Goal: Task Accomplishment & Management: Manage account settings

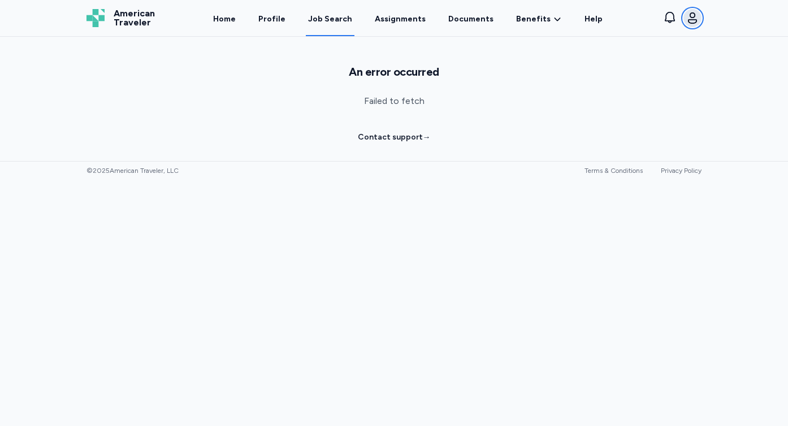
click at [695, 20] on icon "button" at bounding box center [693, 18] width 14 height 14
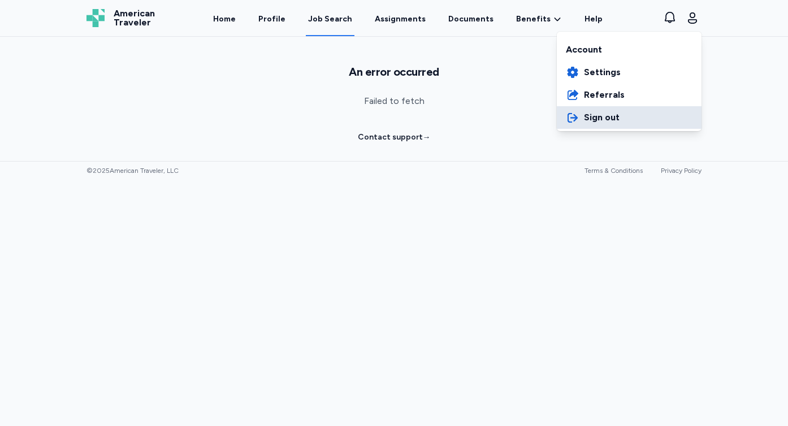
click at [606, 110] on button "Sign out" at bounding box center [629, 117] width 145 height 23
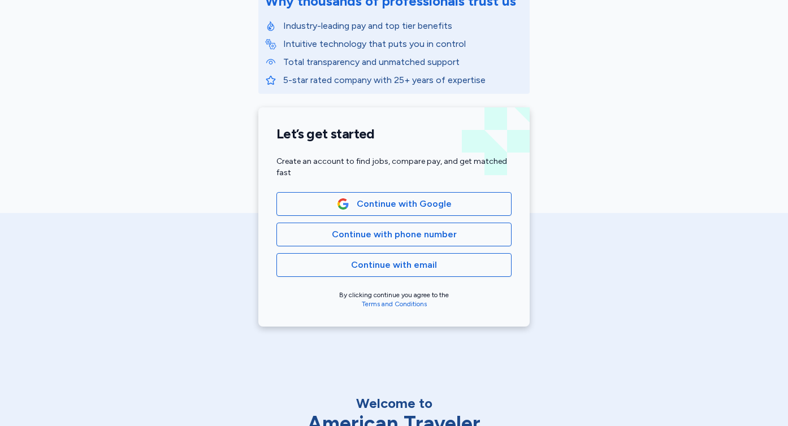
scroll to position [168, 0]
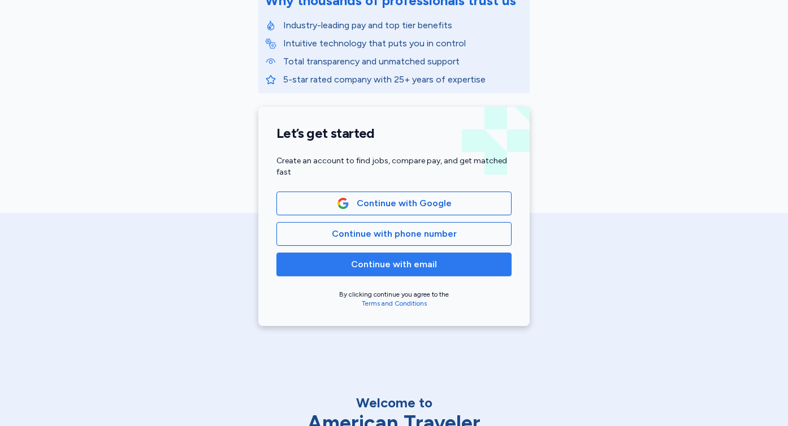
click at [452, 268] on span "Continue with email" at bounding box center [394, 265] width 216 height 14
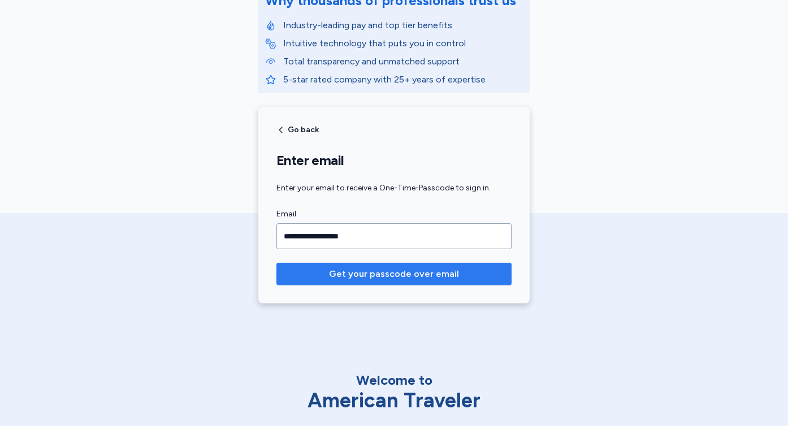
type input "**********"
click at [426, 277] on span "Get your passcode over email" at bounding box center [394, 275] width 130 height 14
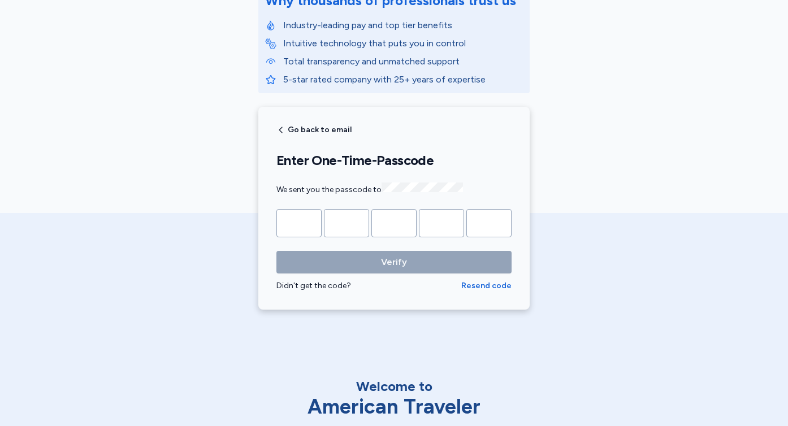
type input "*"
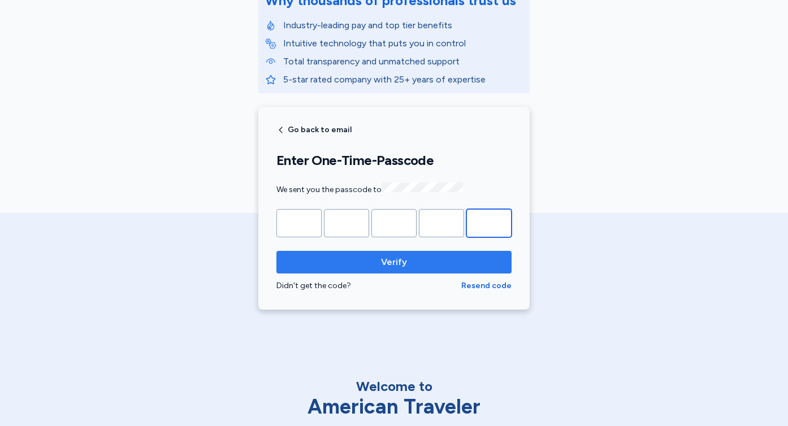
type input "*"
click at [401, 268] on button "Verify" at bounding box center [394, 262] width 235 height 23
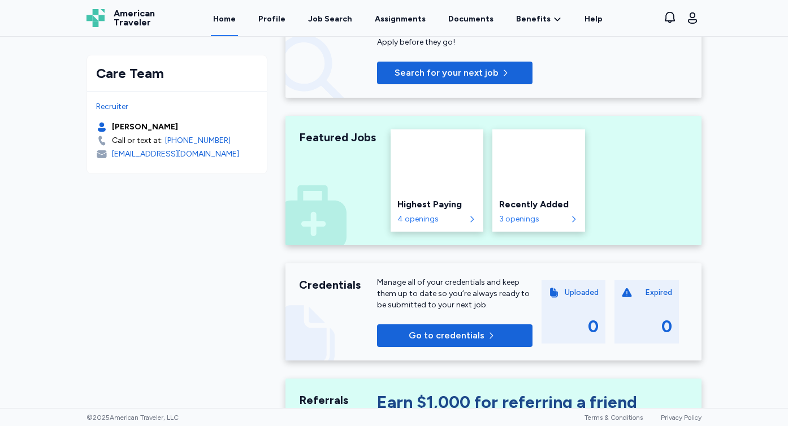
scroll to position [176, 0]
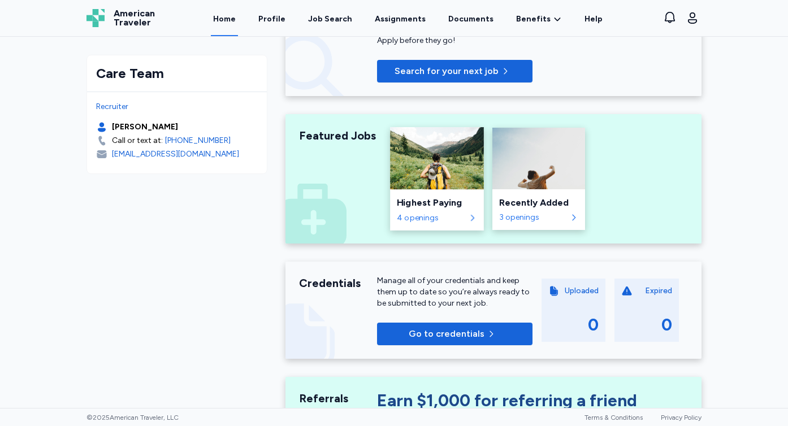
click at [441, 220] on div "4 openings" at bounding box center [431, 218] width 68 height 11
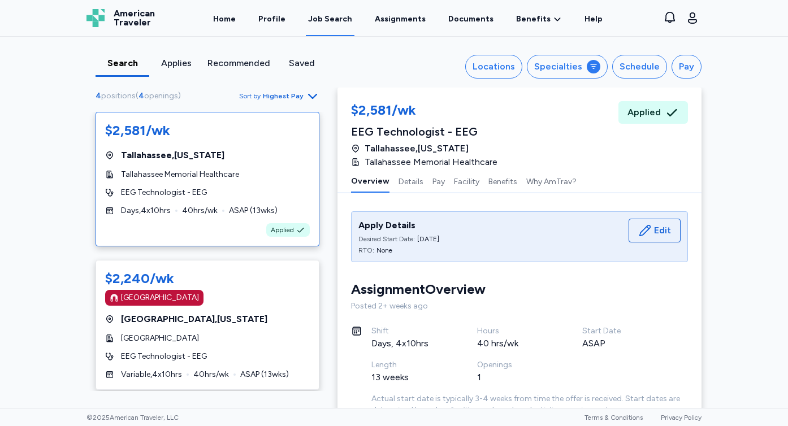
click at [698, 25] on div "Open user menu" at bounding box center [693, 18] width 18 height 18
click at [695, 20] on icon "button" at bounding box center [693, 18] width 14 height 14
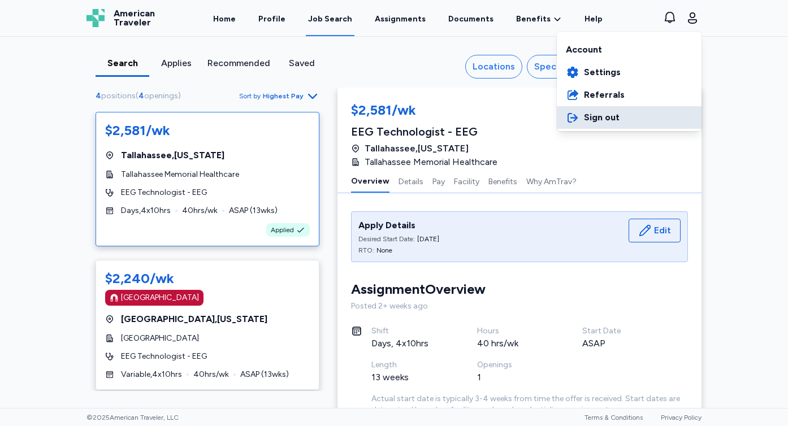
click at [654, 122] on button "Sign out" at bounding box center [629, 117] width 145 height 23
